Goal: Information Seeking & Learning: Understand process/instructions

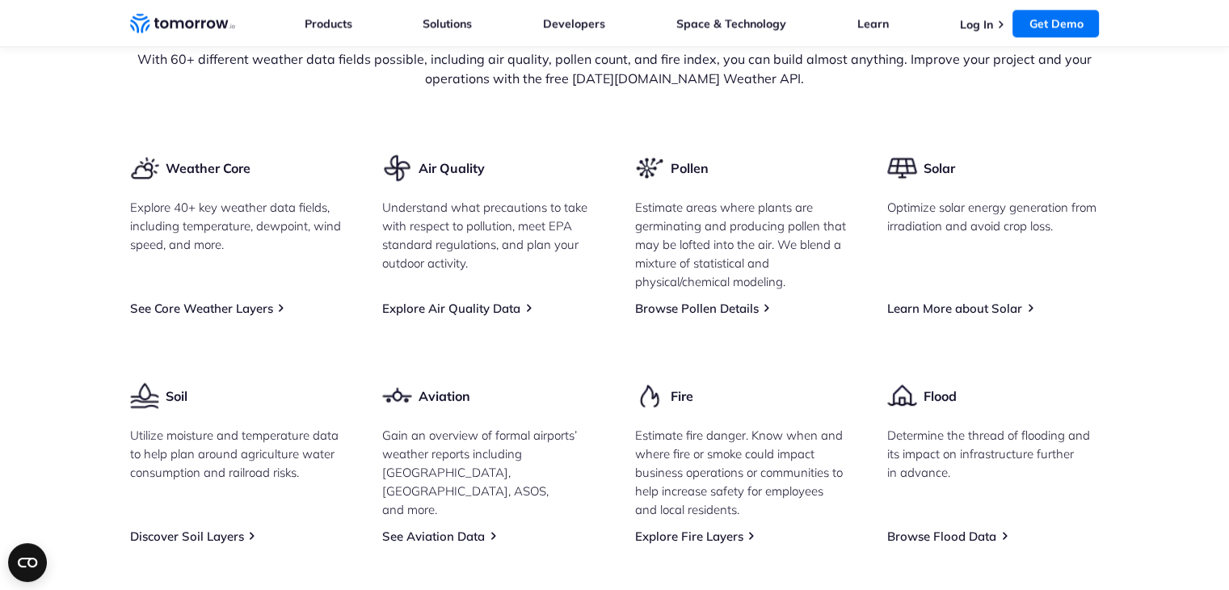
scroll to position [1990, 0]
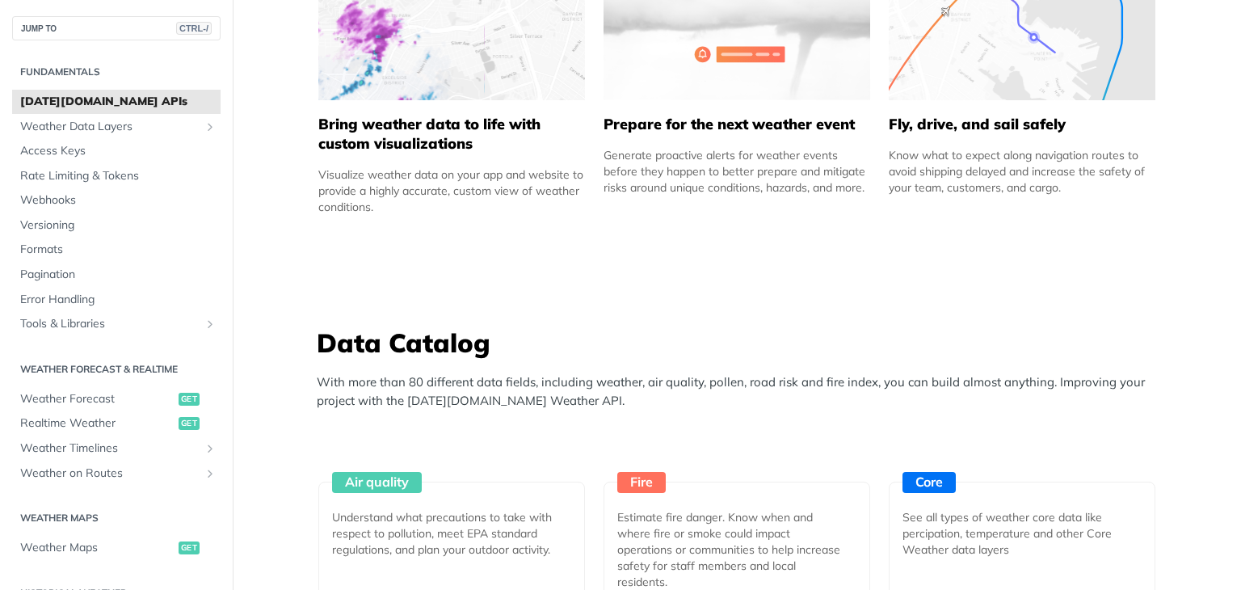
scroll to position [1128, 0]
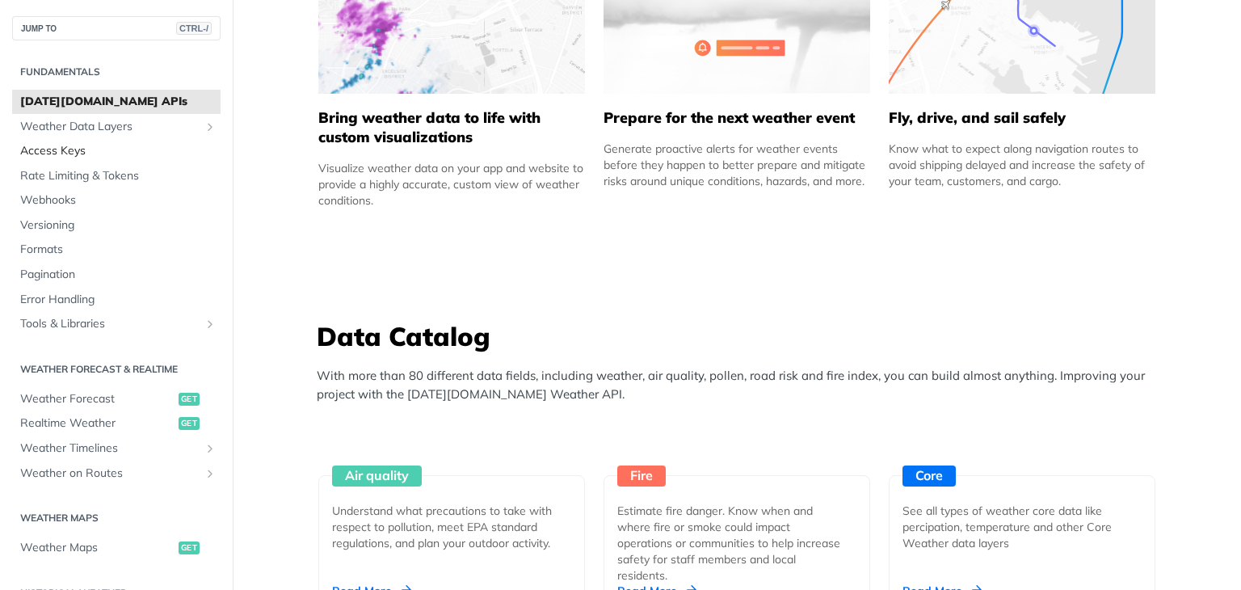
click at [132, 143] on span "Access Keys" at bounding box center [118, 151] width 196 height 16
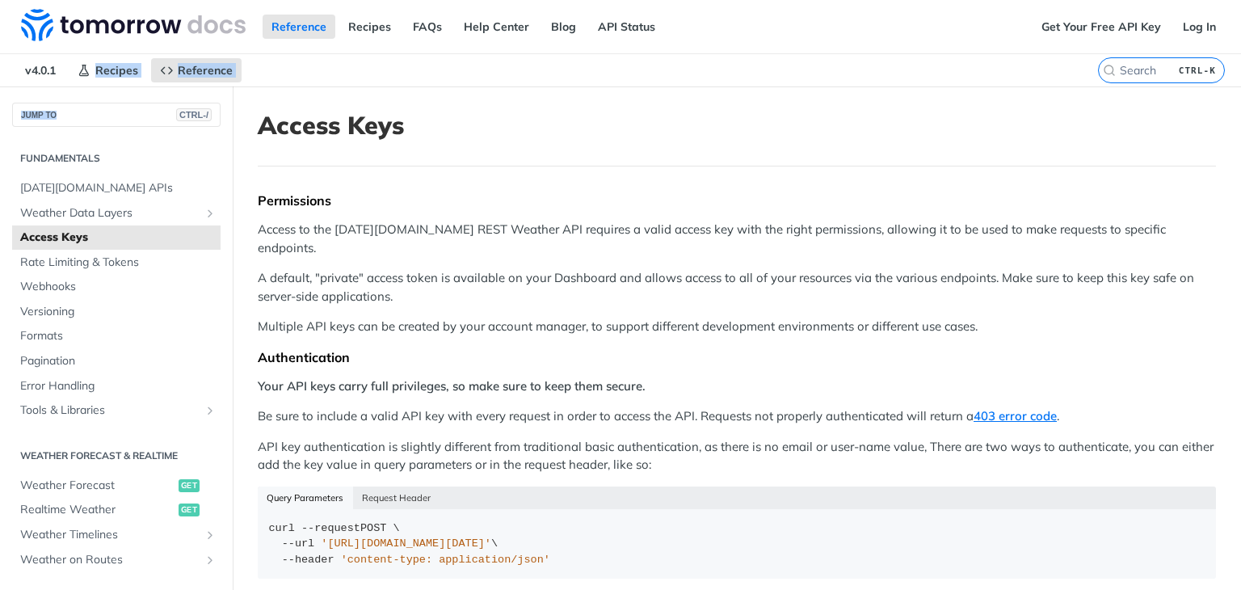
drag, startPoint x: 58, startPoint y: 86, endPoint x: 68, endPoint y: 62, distance: 25.4
click at [68, 62] on div "Jump to Content Reference Recipes FAQs Help Center Blog API Status Recipes Refe…" at bounding box center [620, 295] width 1241 height 590
